Goal: Task Accomplishment & Management: Use online tool/utility

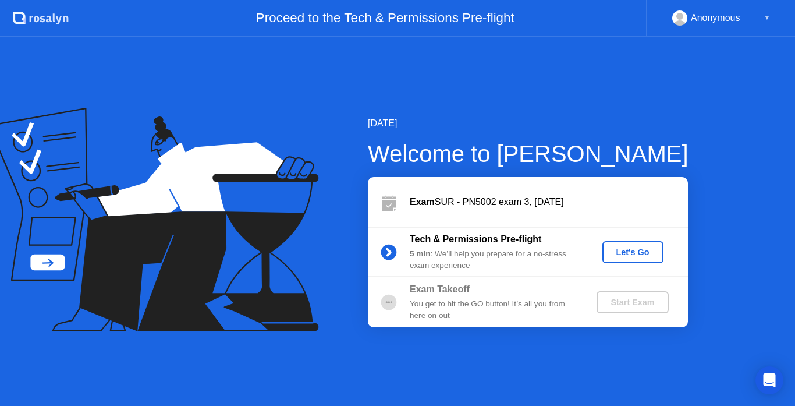
click at [642, 253] on div "Let's Go" at bounding box center [633, 251] width 52 height 9
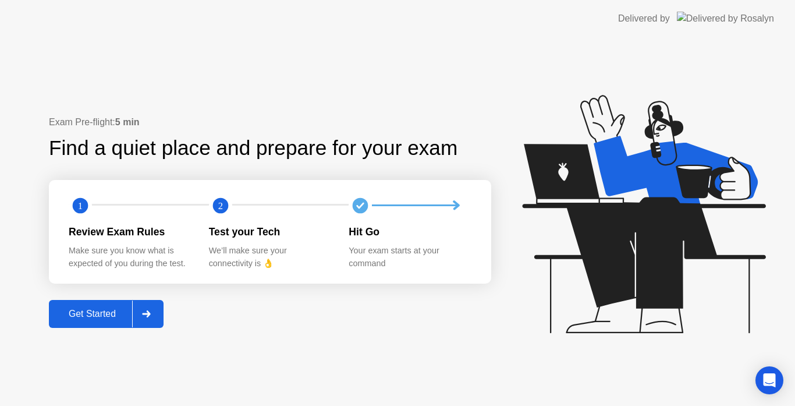
click at [81, 306] on button "Get Started" at bounding box center [106, 314] width 115 height 28
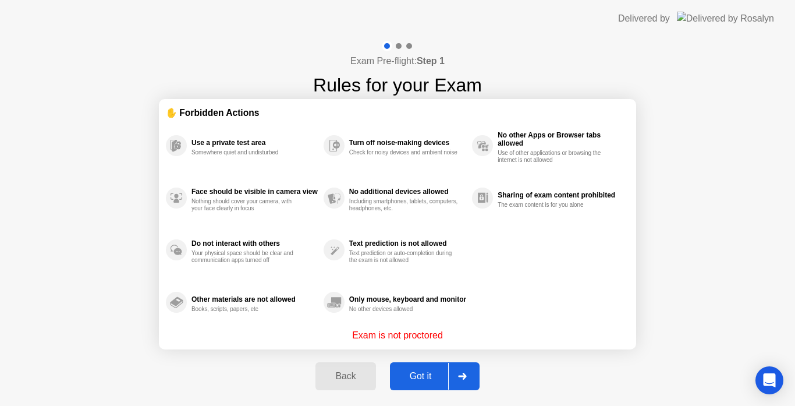
click at [411, 368] on button "Got it" at bounding box center [435, 376] width 90 height 28
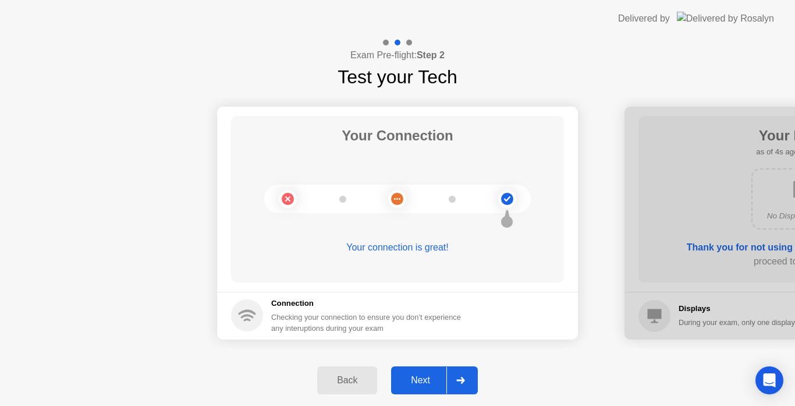
click at [428, 384] on div "Next" at bounding box center [421, 380] width 52 height 10
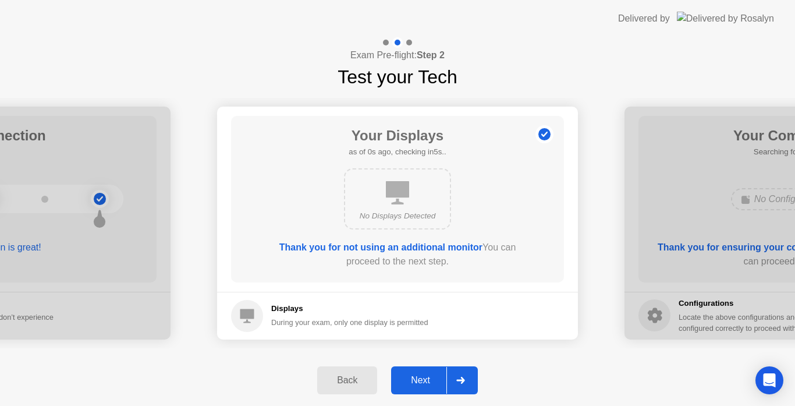
click at [428, 384] on div "Next" at bounding box center [421, 380] width 52 height 10
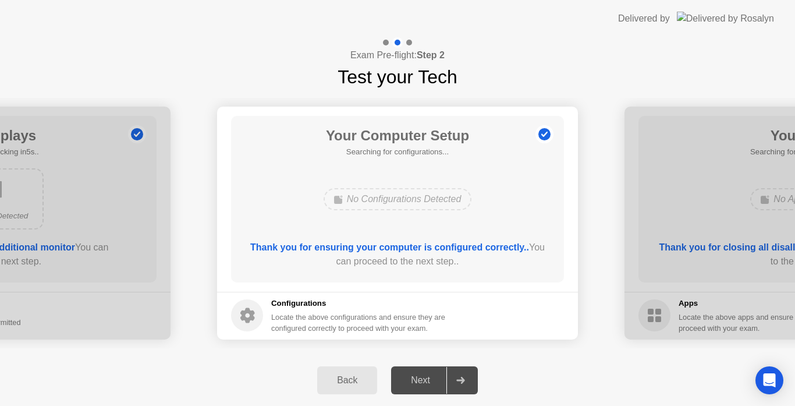
click at [487, 372] on div "Back Next" at bounding box center [397, 380] width 795 height 51
click at [410, 385] on div "Next" at bounding box center [421, 380] width 52 height 10
click at [430, 376] on div "Next" at bounding box center [421, 380] width 52 height 10
click at [413, 393] on button "Next" at bounding box center [434, 380] width 87 height 28
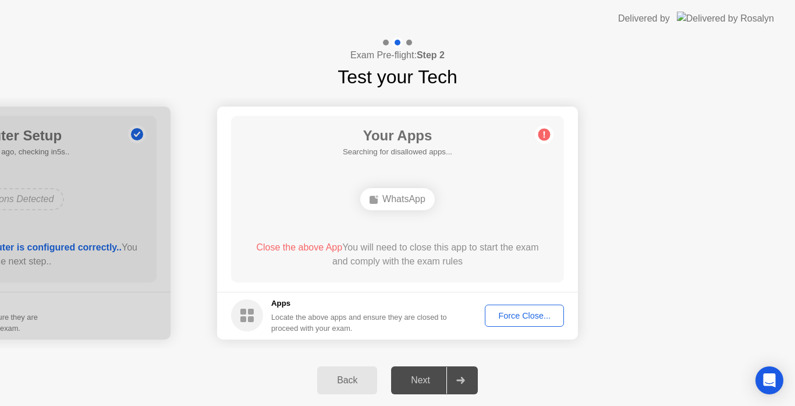
click at [509, 323] on button "Force Close..." at bounding box center [524, 315] width 79 height 22
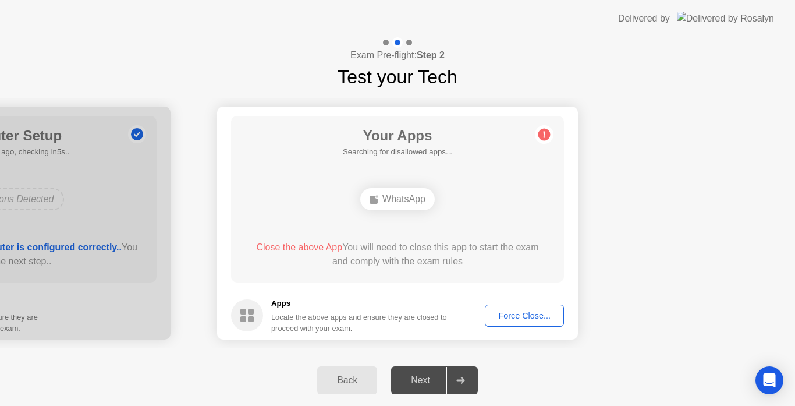
click at [509, 311] on div "Force Close..." at bounding box center [524, 315] width 71 height 9
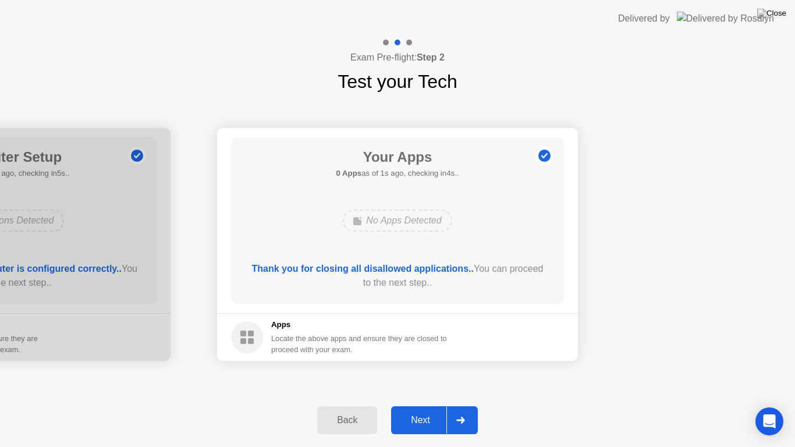
click at [430, 405] on div "Next" at bounding box center [421, 420] width 52 height 10
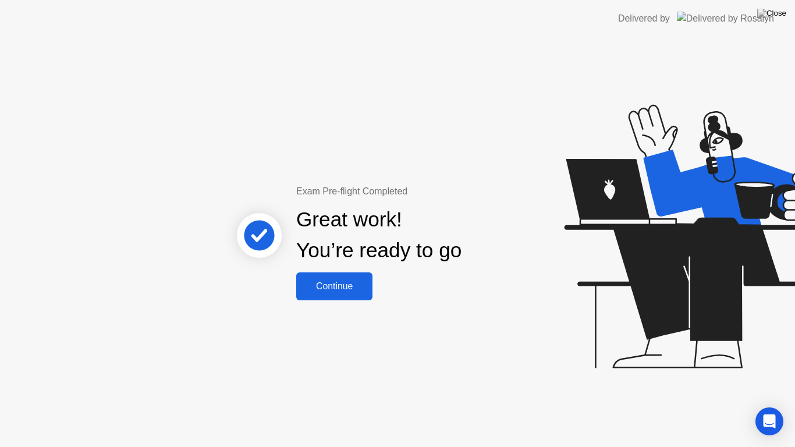
click at [358, 295] on button "Continue" at bounding box center [334, 286] width 76 height 28
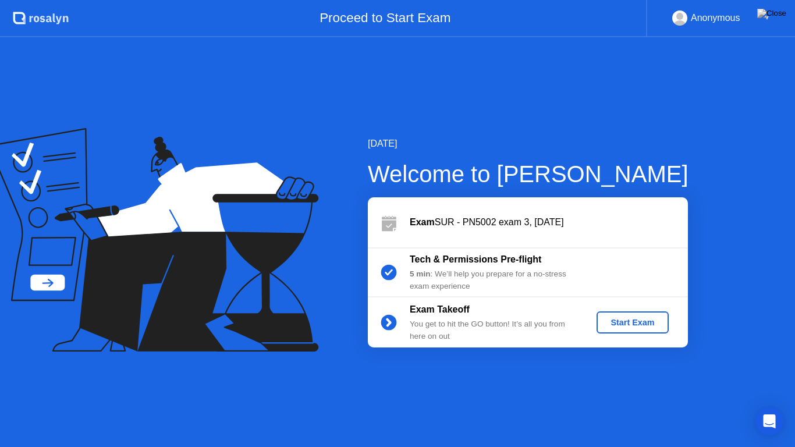
click at [627, 322] on div "Start Exam" at bounding box center [632, 322] width 62 height 9
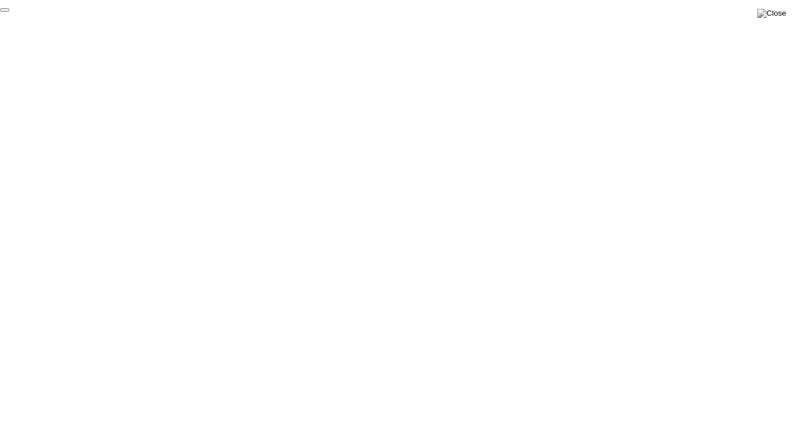
click div "End Proctoring Session"
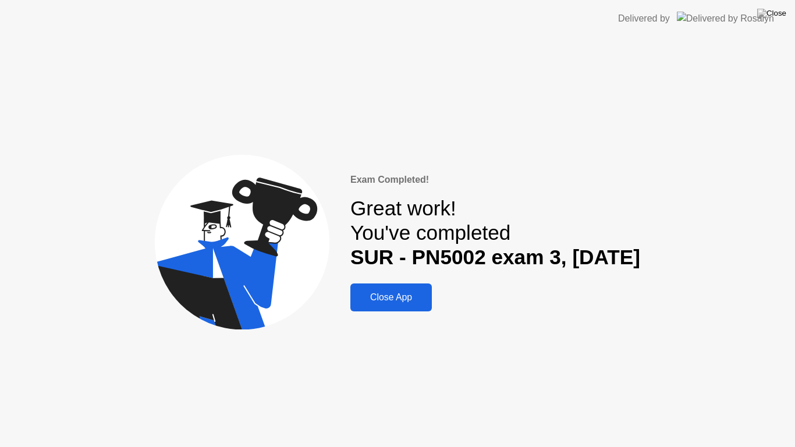
click at [381, 289] on button "Close App" at bounding box center [390, 297] width 81 height 28
